Goal: Find specific page/section: Find specific page/section

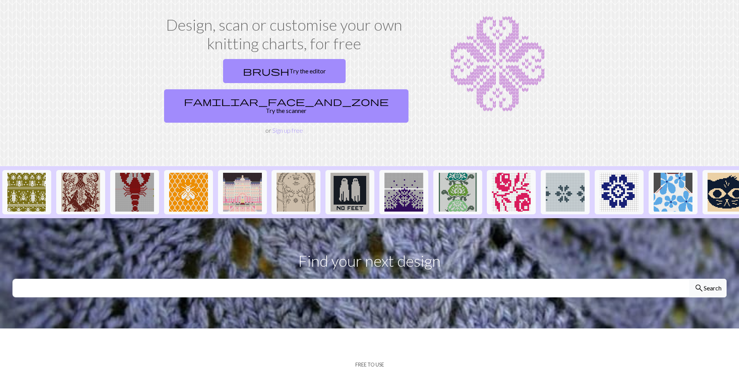
scroll to position [116, 0]
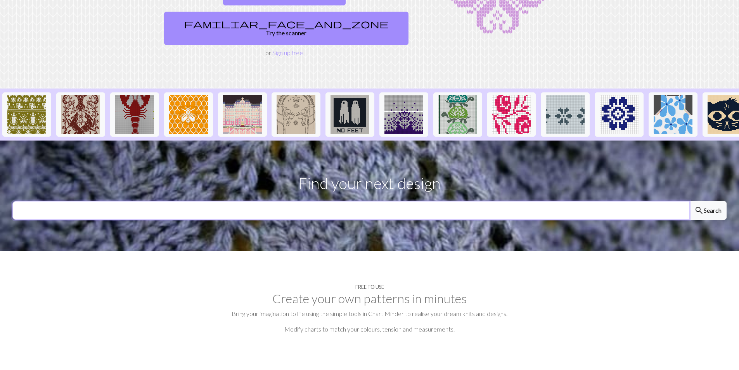
click at [323, 201] on input "text" at bounding box center [350, 210] width 677 height 19
type input "[PERSON_NAME]"
click at [689, 201] on button "search Search" at bounding box center [707, 210] width 37 height 19
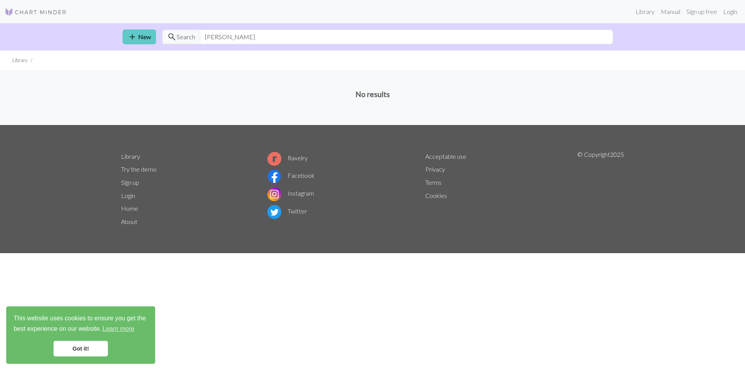
click at [129, 40] on span "add" at bounding box center [132, 36] width 9 height 11
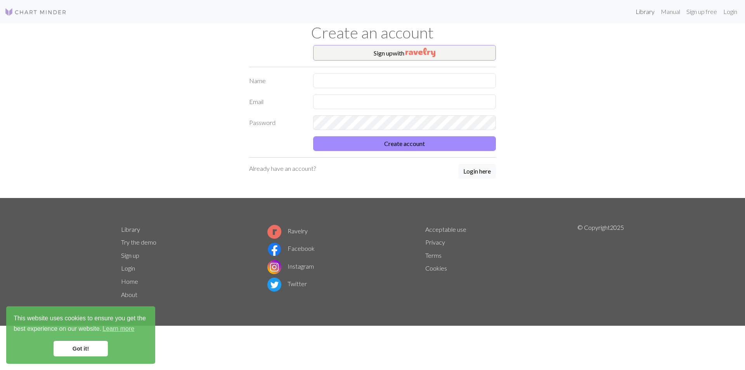
click at [635, 13] on link "Library" at bounding box center [644, 12] width 25 height 16
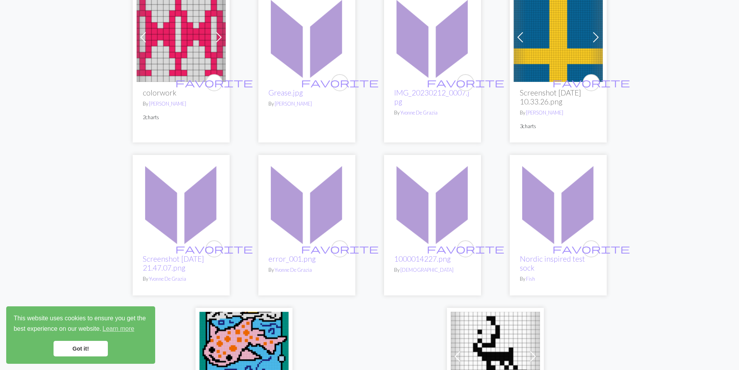
scroll to position [1862, 0]
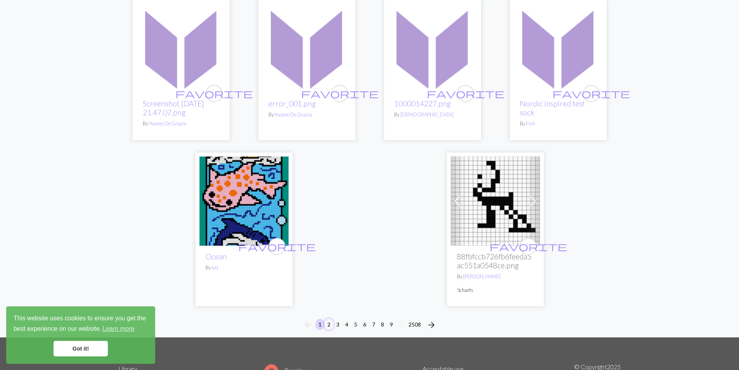
click at [331, 319] on button "2" at bounding box center [328, 324] width 9 height 11
